Goal: Information Seeking & Learning: Learn about a topic

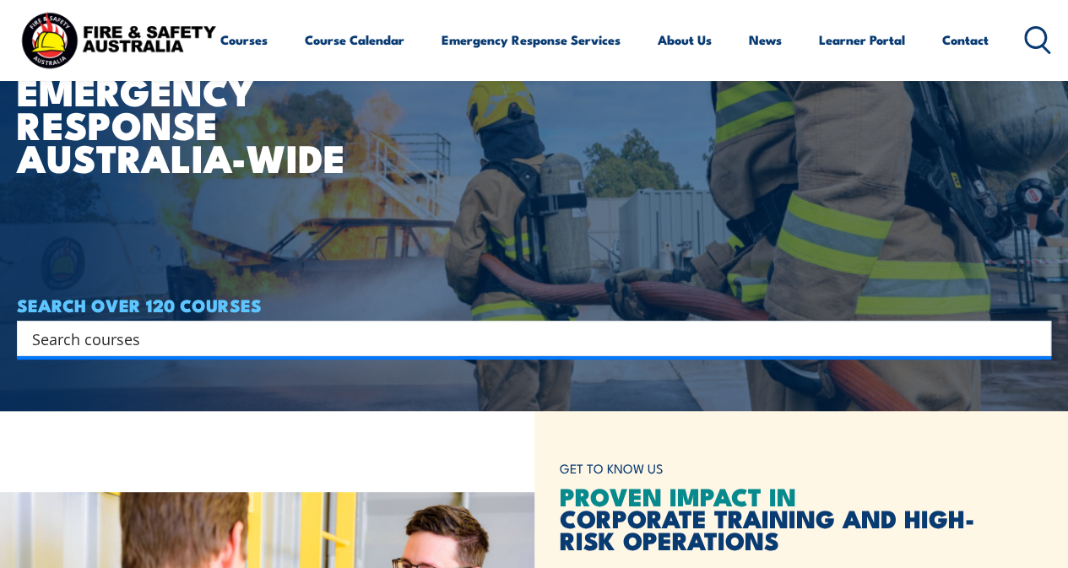
scroll to position [106, 0]
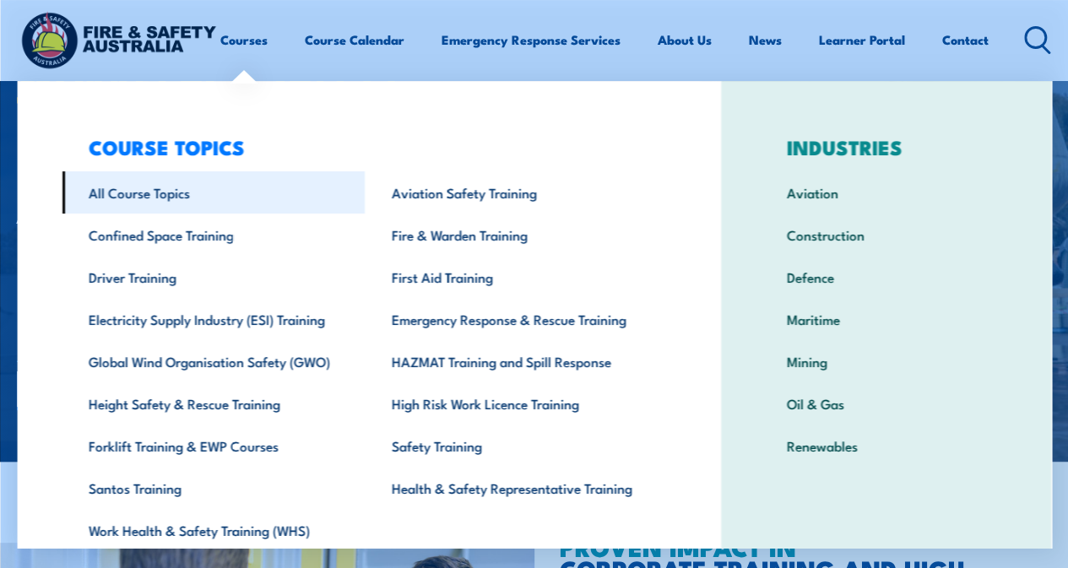
click at [118, 197] on link "All Course Topics" at bounding box center [213, 192] width 303 height 42
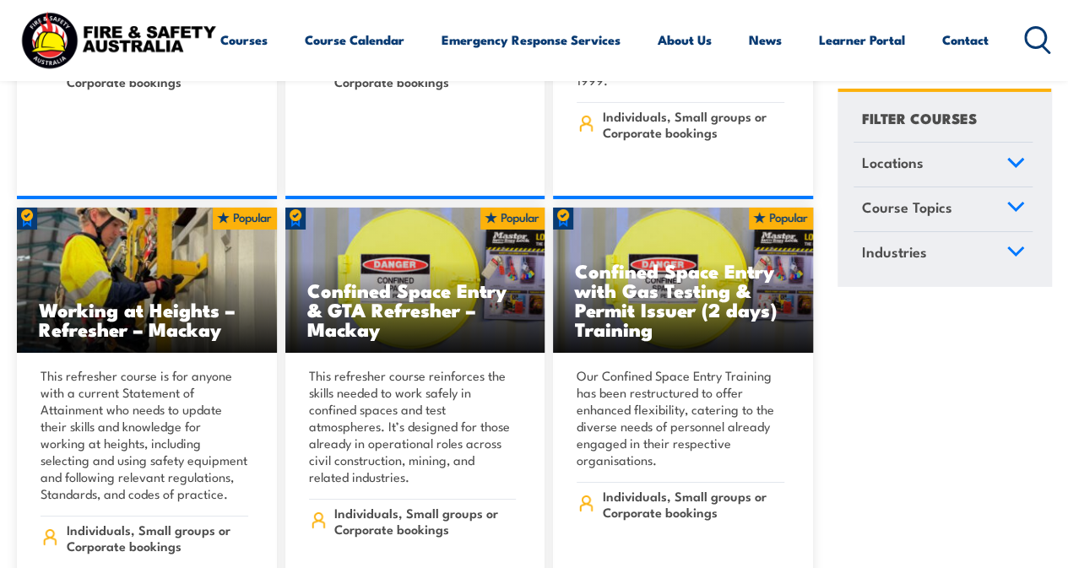
scroll to position [2840, 0]
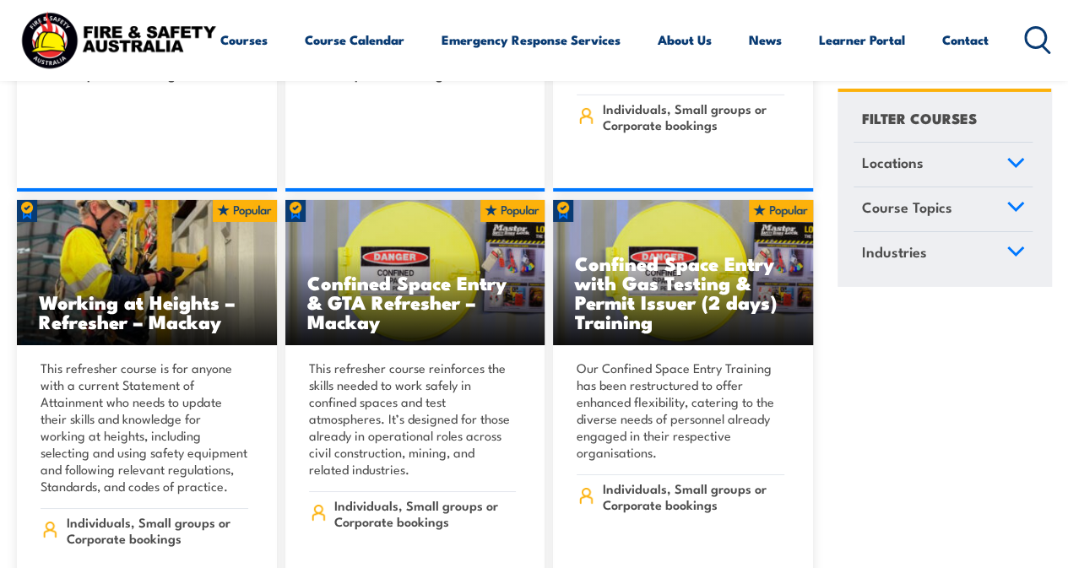
click at [1024, 54] on icon at bounding box center [1037, 40] width 27 height 28
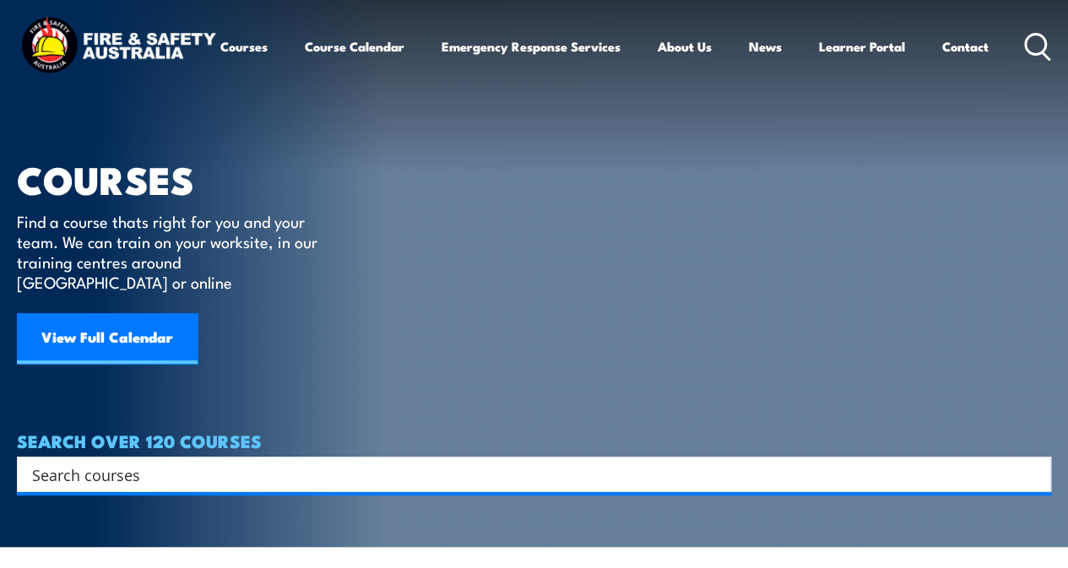
click at [1024, 61] on icon at bounding box center [1037, 47] width 27 height 28
click at [360, 462] on input "Search input" at bounding box center [523, 474] width 982 height 25
type input "fire"
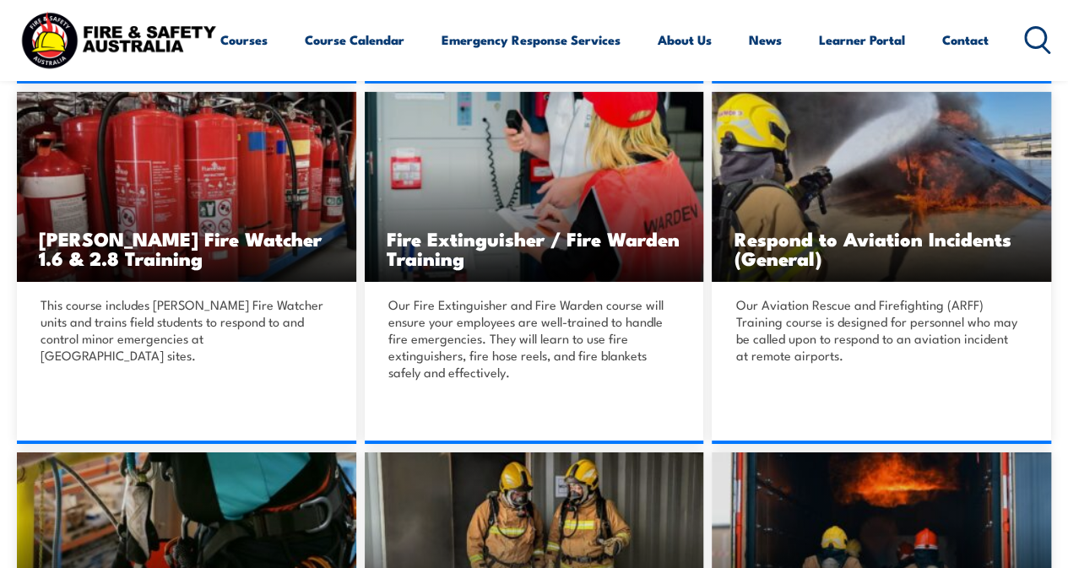
scroll to position [2733, 0]
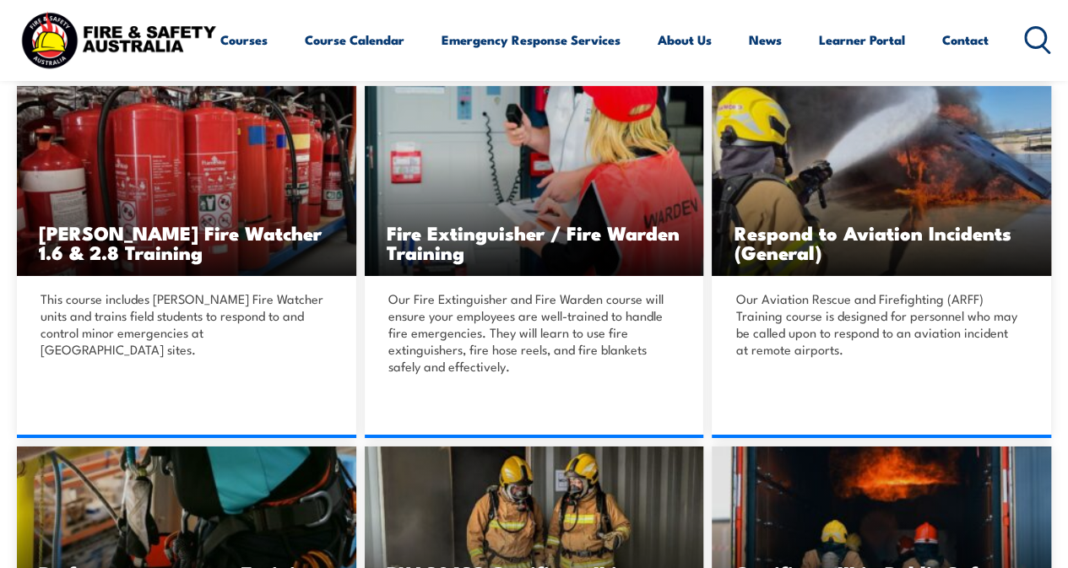
click at [1024, 54] on icon at bounding box center [1037, 40] width 27 height 28
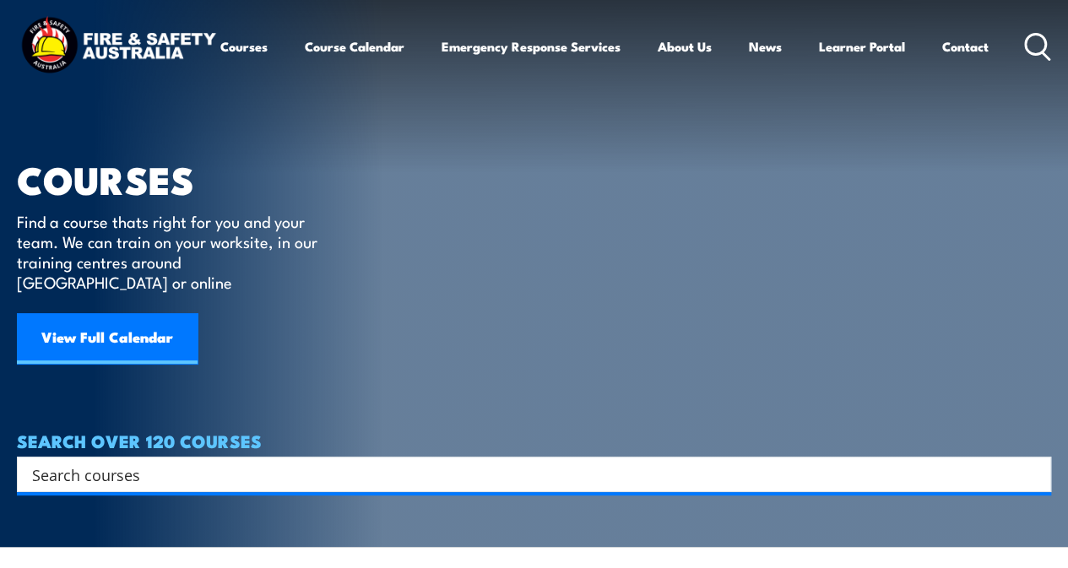
click at [215, 466] on div "Search" at bounding box center [534, 474] width 1035 height 35
click at [138, 462] on input "Search input" at bounding box center [523, 474] width 982 height 25
type input "free"
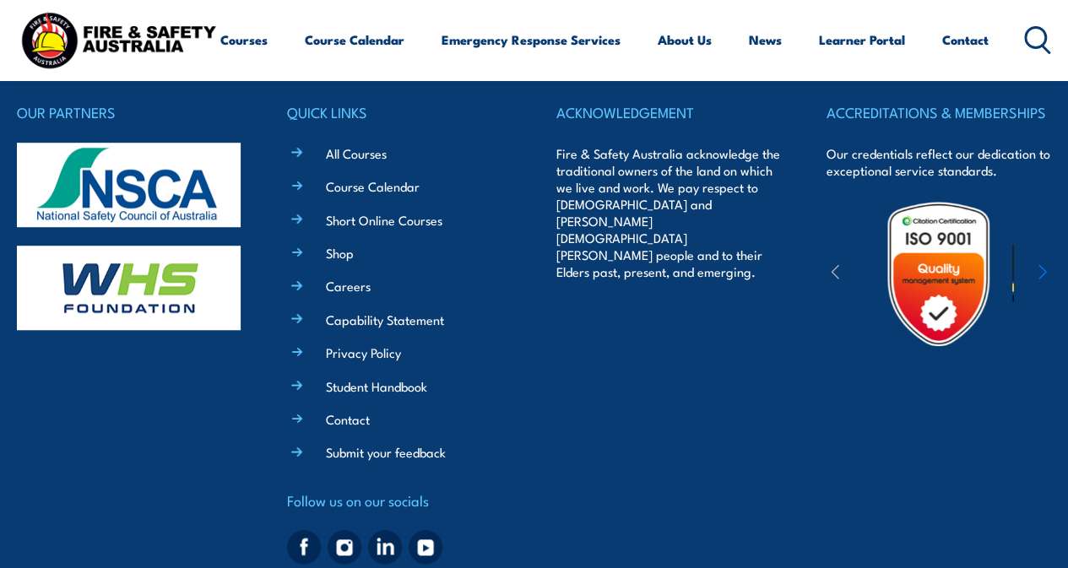
scroll to position [502, 0]
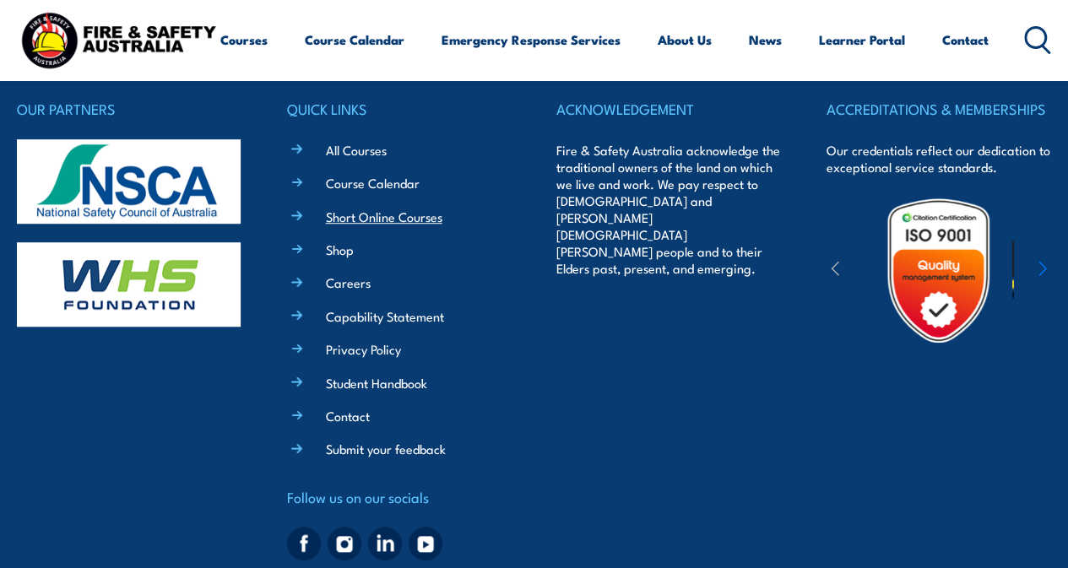
click at [394, 214] on link "Short Online Courses" at bounding box center [384, 217] width 117 height 18
